Goal: Book appointment/travel/reservation

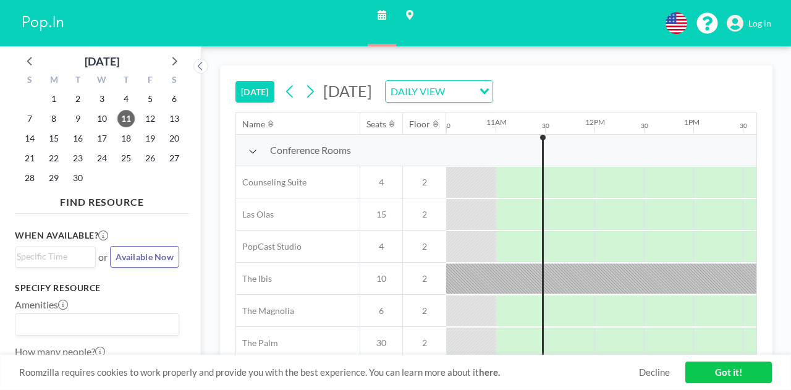
scroll to position [11, 1038]
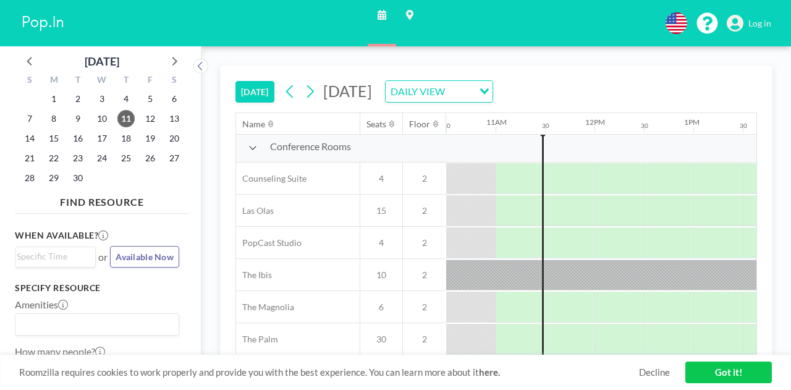
click at [784, 267] on div "[DATE] [DATE] DAILY VIEW Loading... Name Seats Floor 12AM 30 1AM 30 2AM 30 3AM …" at bounding box center [497, 218] width 590 height 344
click at [730, 372] on link "Got it!" at bounding box center [728, 373] width 87 height 22
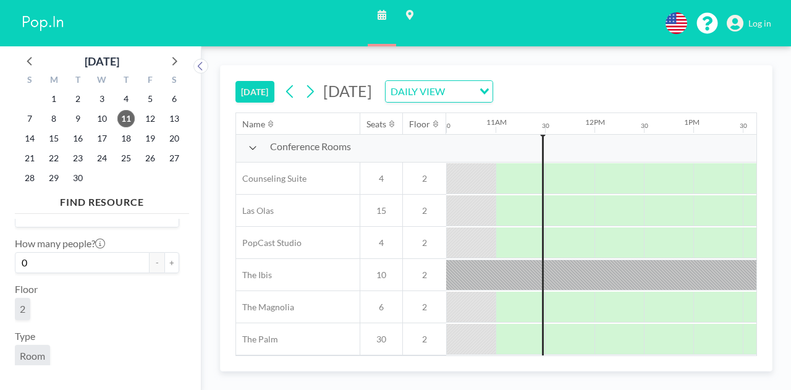
scroll to position [109, 0]
click at [164, 258] on button "+" at bounding box center [171, 262] width 15 height 21
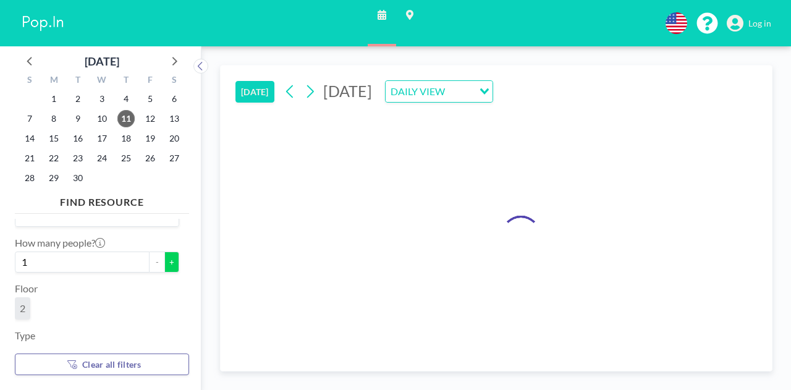
click at [164, 258] on button "+" at bounding box center [171, 262] width 15 height 21
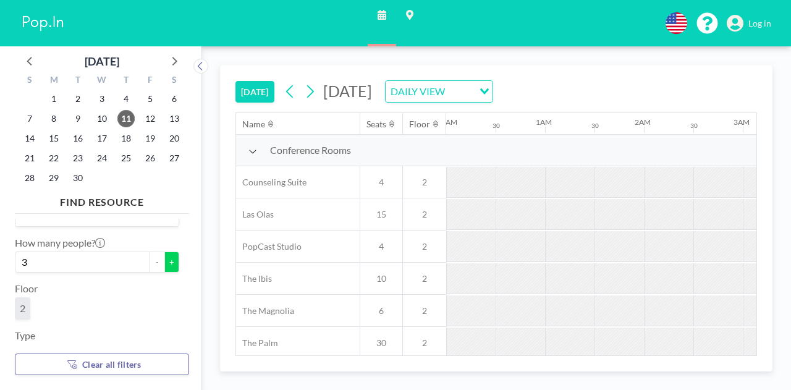
click at [164, 258] on button "+" at bounding box center [171, 262] width 15 height 21
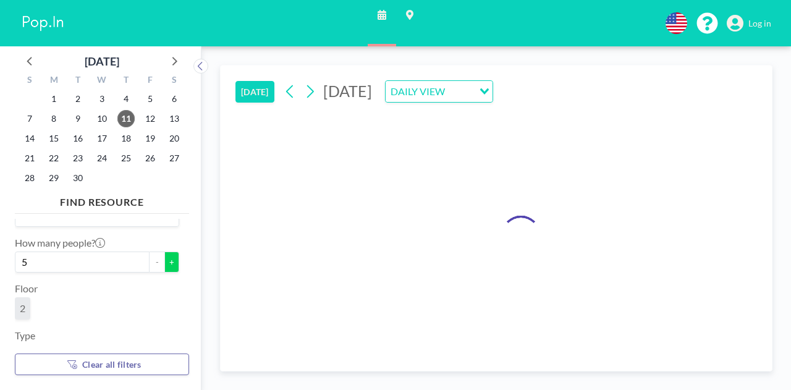
click at [164, 258] on button "+" at bounding box center [171, 262] width 15 height 21
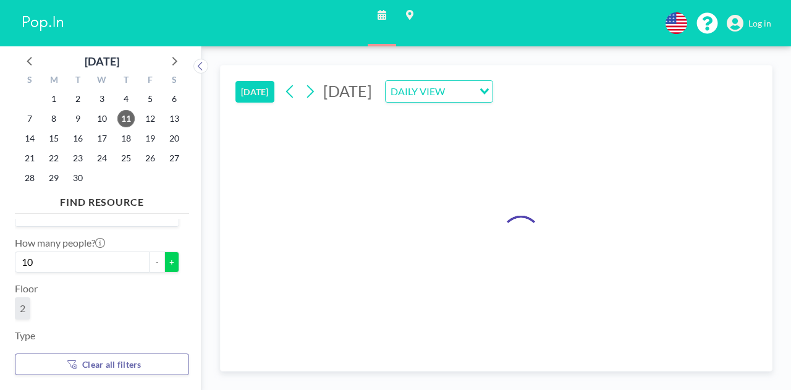
click at [164, 258] on button "+" at bounding box center [171, 262] width 15 height 21
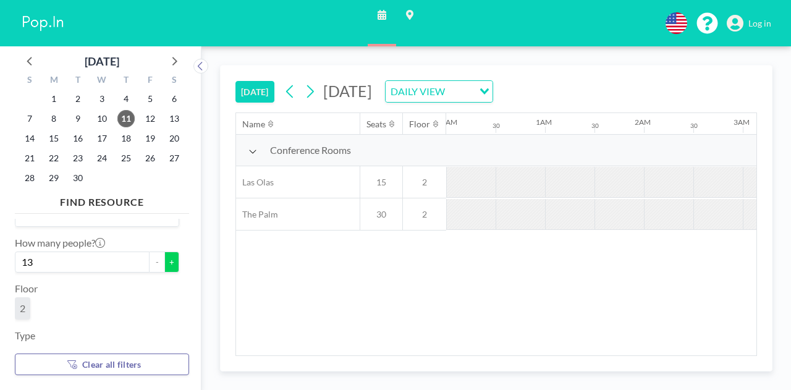
click at [164, 258] on button "+" at bounding box center [171, 262] width 15 height 21
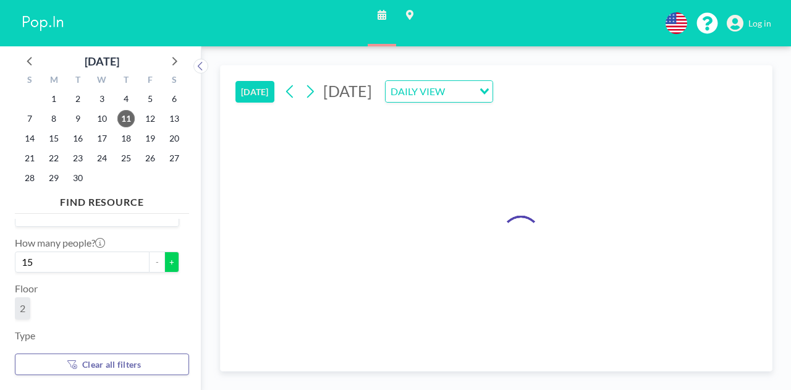
click at [164, 258] on button "+" at bounding box center [171, 262] width 15 height 21
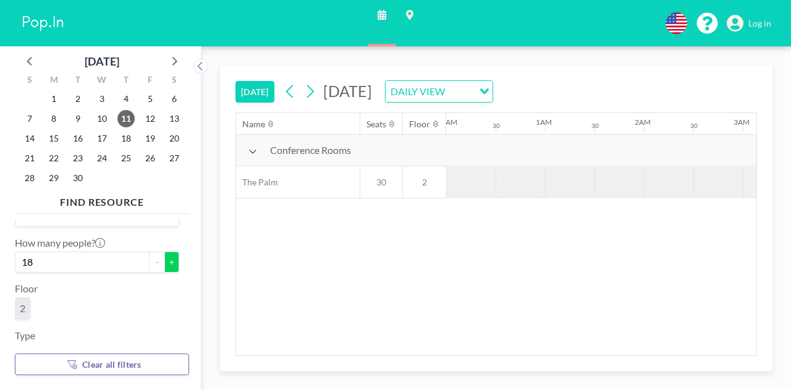
click at [164, 258] on button "+" at bounding box center [171, 262] width 15 height 21
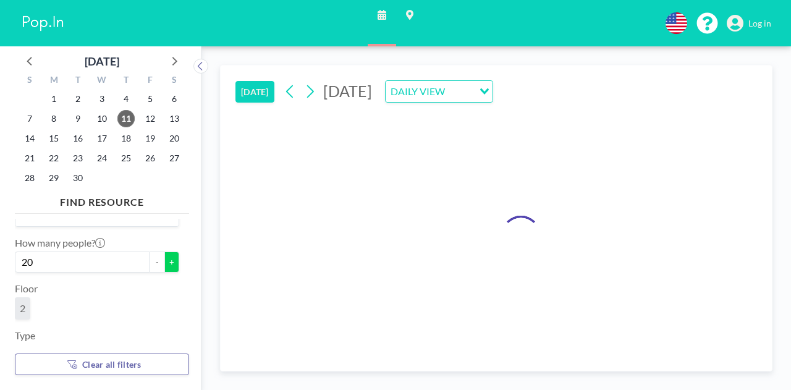
click at [164, 258] on button "+" at bounding box center [171, 262] width 15 height 21
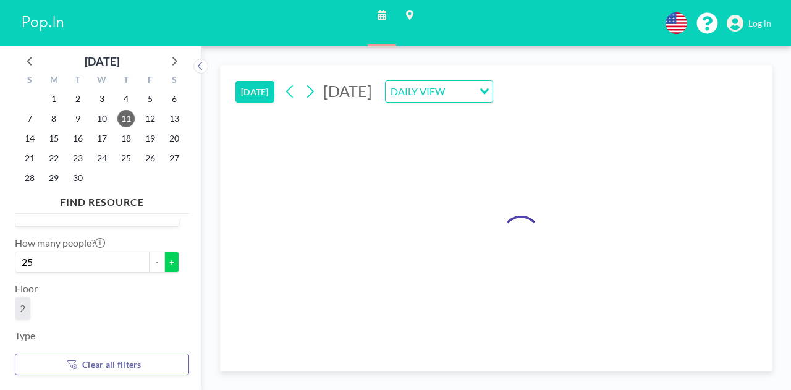
click at [164, 258] on button "+" at bounding box center [171, 262] width 15 height 21
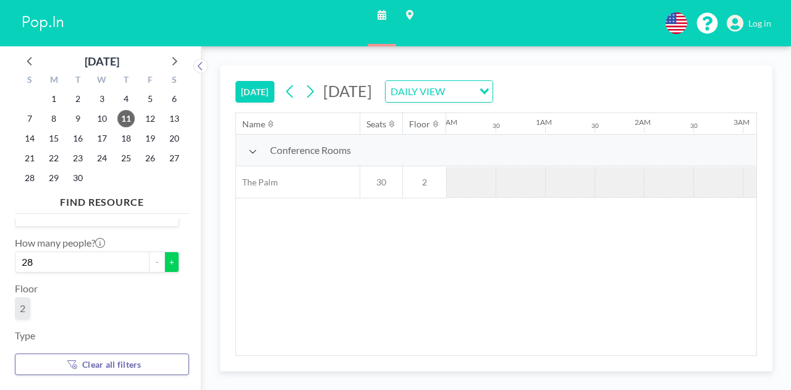
click at [164, 258] on button "+" at bounding box center [171, 262] width 15 height 21
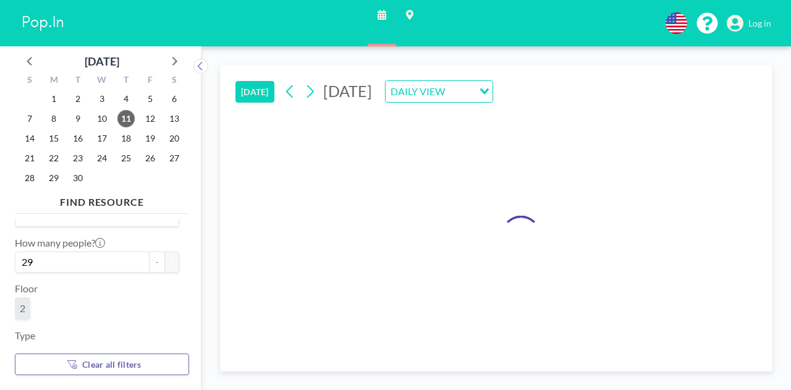
type input "30"
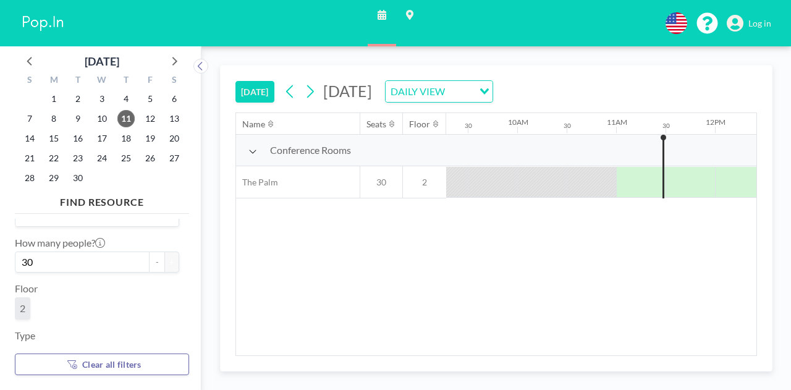
scroll to position [0, 1038]
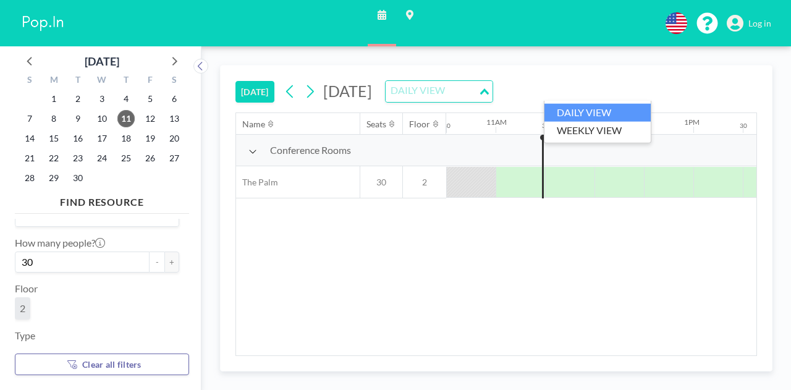
click at [478, 95] on div "DAILY VIEW" at bounding box center [432, 90] width 93 height 19
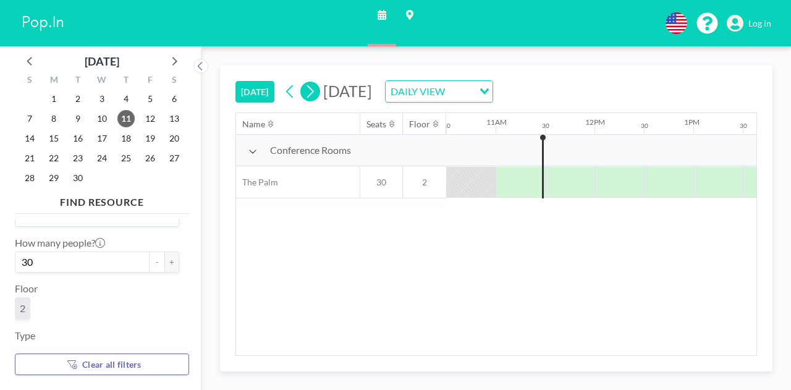
click at [310, 84] on icon at bounding box center [310, 91] width 12 height 19
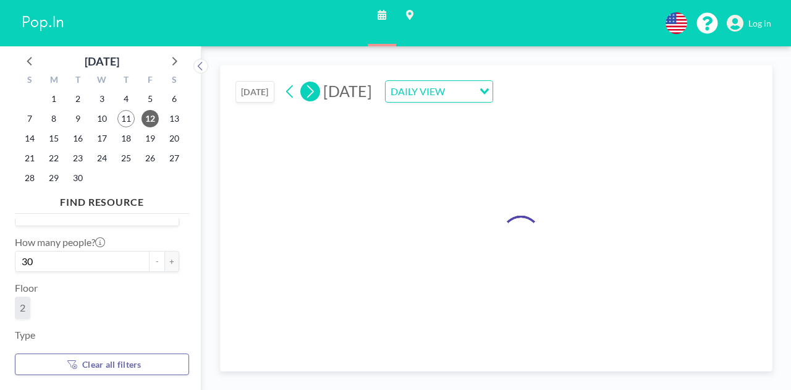
click at [310, 84] on icon at bounding box center [310, 91] width 12 height 19
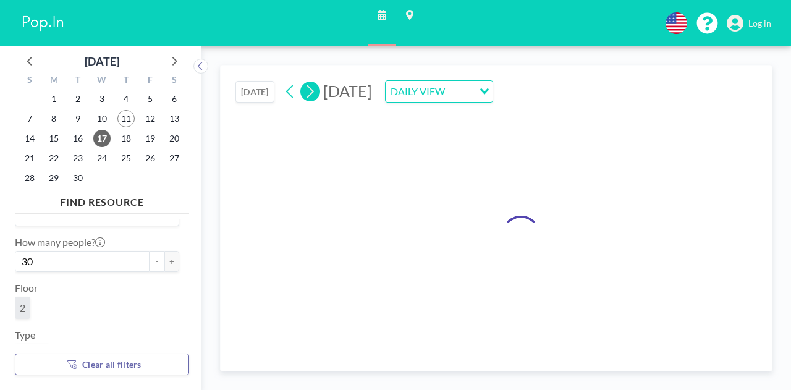
click at [310, 84] on icon at bounding box center [310, 91] width 12 height 19
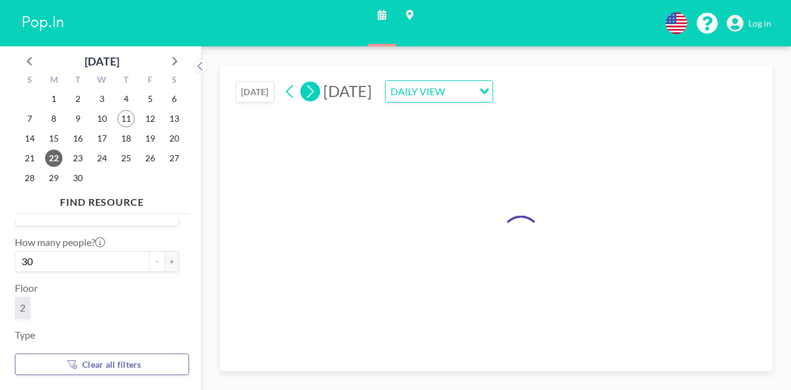
click at [310, 84] on icon at bounding box center [310, 91] width 12 height 19
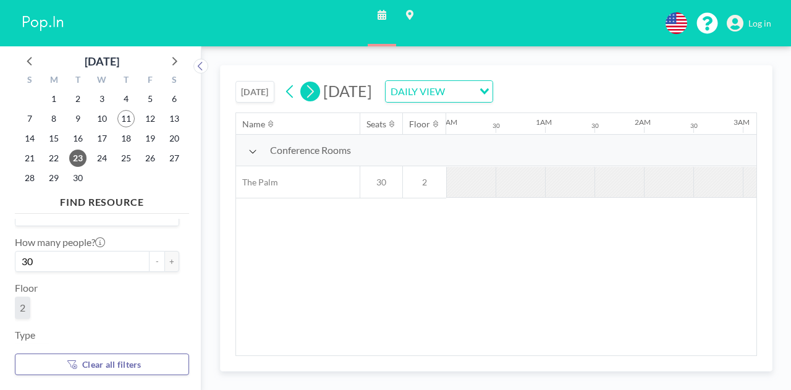
scroll to position [0, 0]
click at [310, 84] on icon at bounding box center [310, 91] width 12 height 19
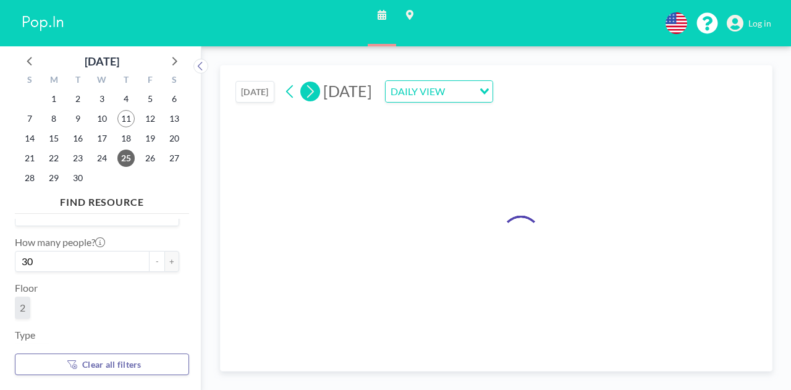
click at [310, 84] on icon at bounding box center [310, 91] width 12 height 19
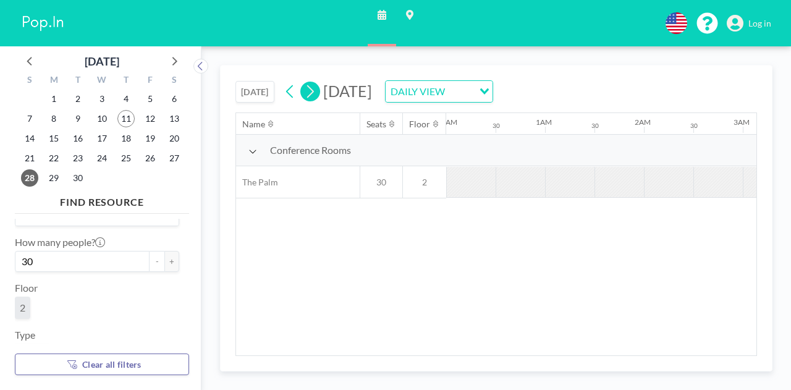
click at [310, 84] on icon at bounding box center [310, 91] width 12 height 19
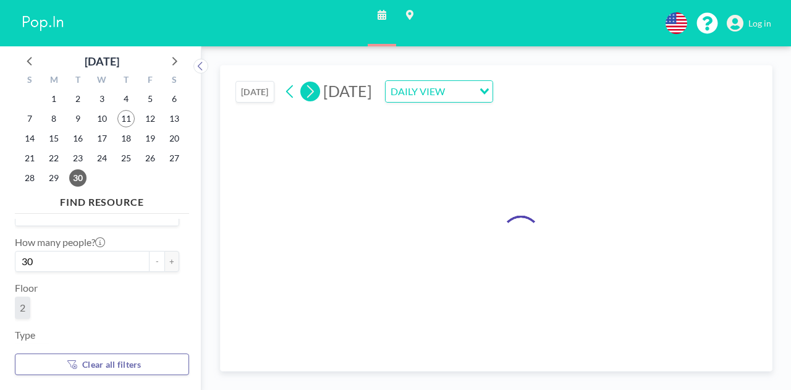
click at [310, 84] on icon at bounding box center [310, 91] width 12 height 19
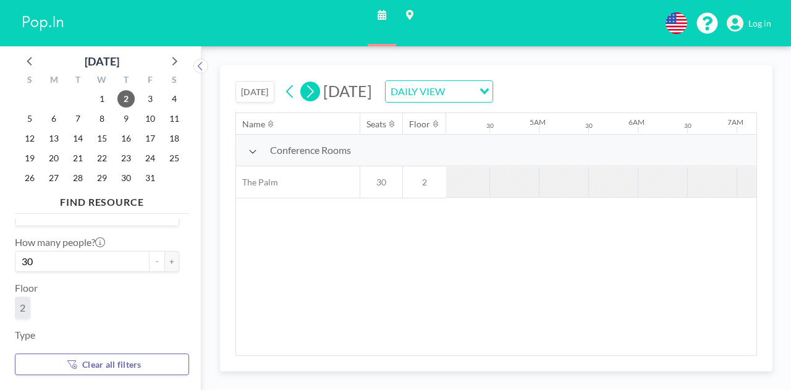
scroll to position [0, 712]
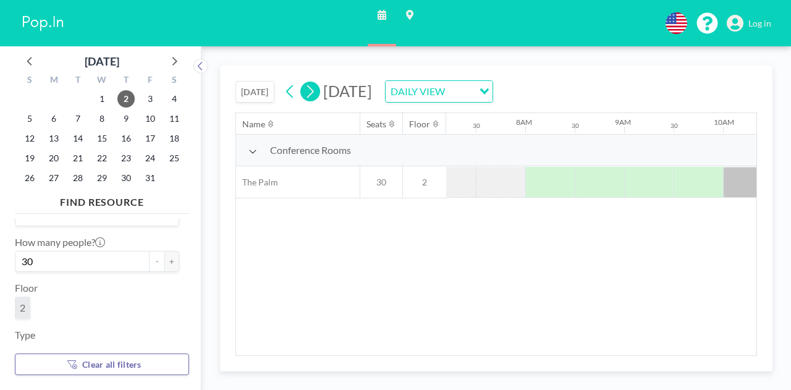
click at [310, 84] on icon at bounding box center [310, 91] width 12 height 19
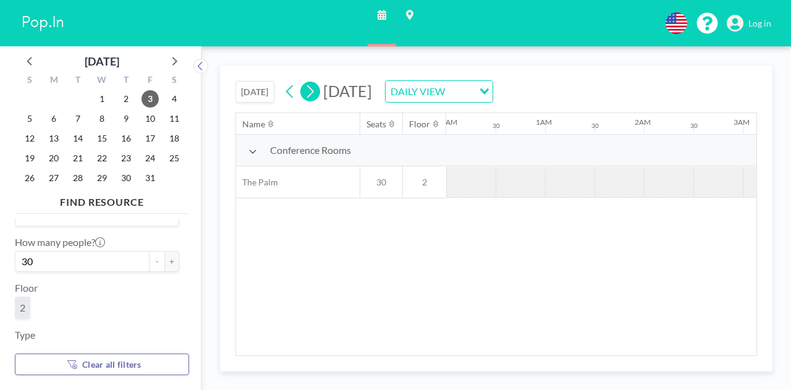
scroll to position [0, 172]
click at [310, 84] on icon at bounding box center [310, 91] width 12 height 19
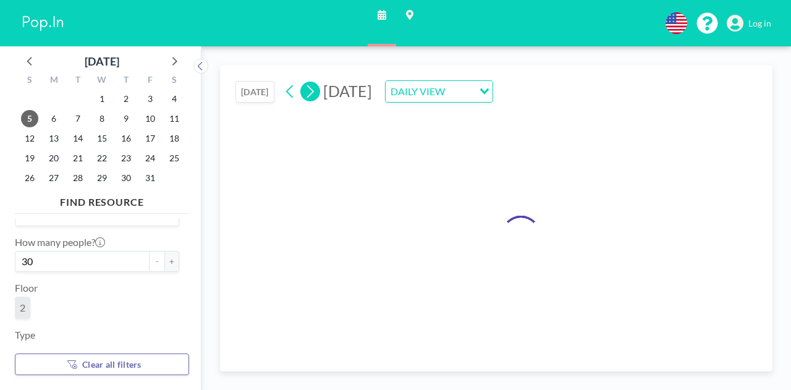
click at [310, 84] on icon at bounding box center [310, 91] width 12 height 19
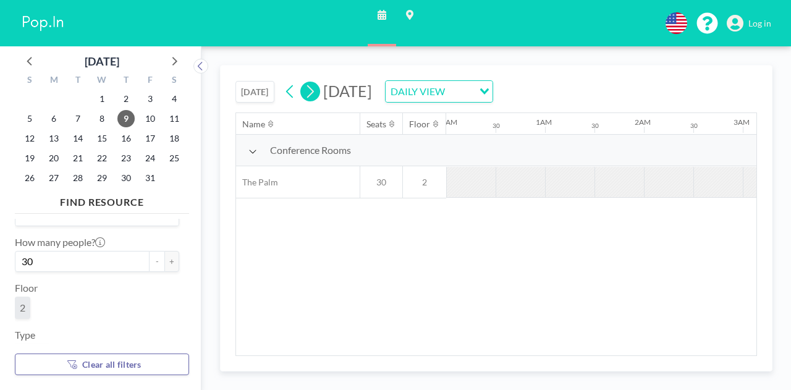
click at [310, 84] on icon at bounding box center [310, 91] width 12 height 19
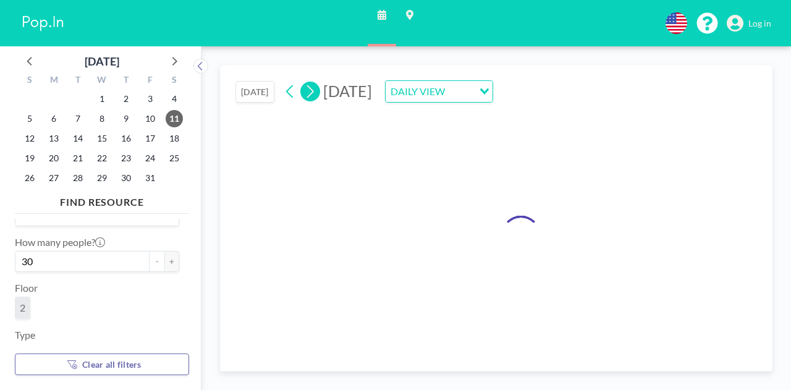
click at [310, 84] on icon at bounding box center [310, 91] width 12 height 19
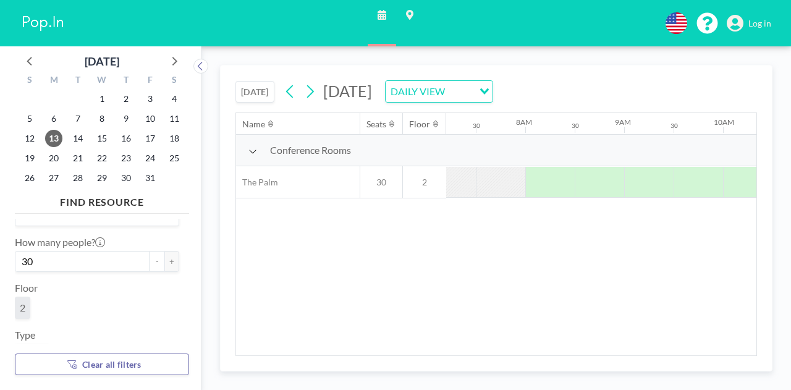
scroll to position [0, 742]
click at [287, 89] on icon at bounding box center [290, 91] width 12 height 19
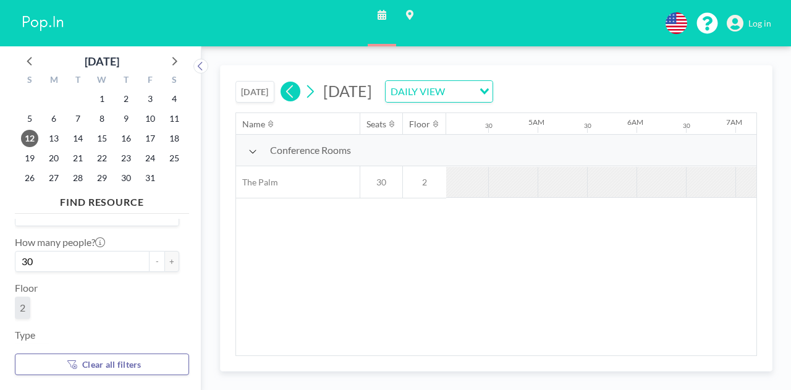
scroll to position [0, 637]
click at [287, 89] on icon at bounding box center [290, 91] width 12 height 19
